Goal: Information Seeking & Learning: Learn about a topic

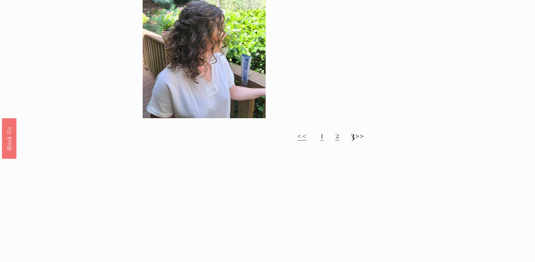
scroll to position [439, 0]
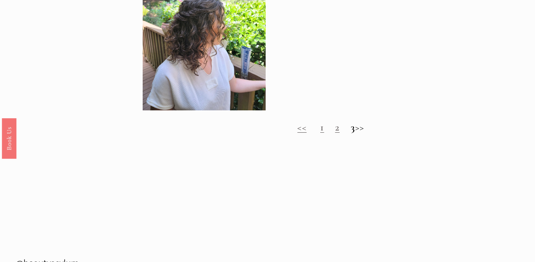
click at [314, 130] on h2 "<< 1 2 3 >>" at bounding box center [331, 127] width 376 height 12
click at [320, 130] on link "1" at bounding box center [322, 127] width 4 height 12
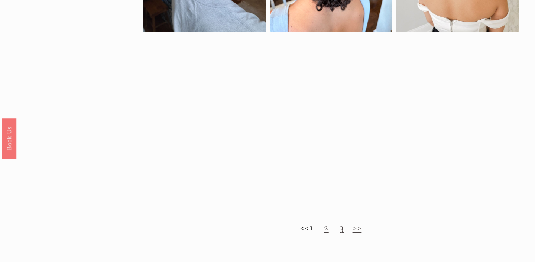
scroll to position [523, 0]
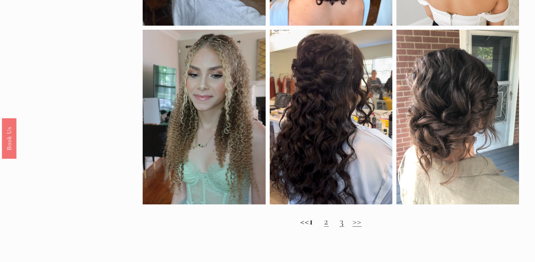
click at [328, 222] on link "2" at bounding box center [326, 221] width 4 height 12
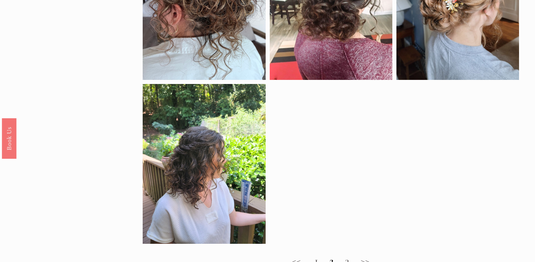
scroll to position [390, 0]
